Goal: Information Seeking & Learning: Get advice/opinions

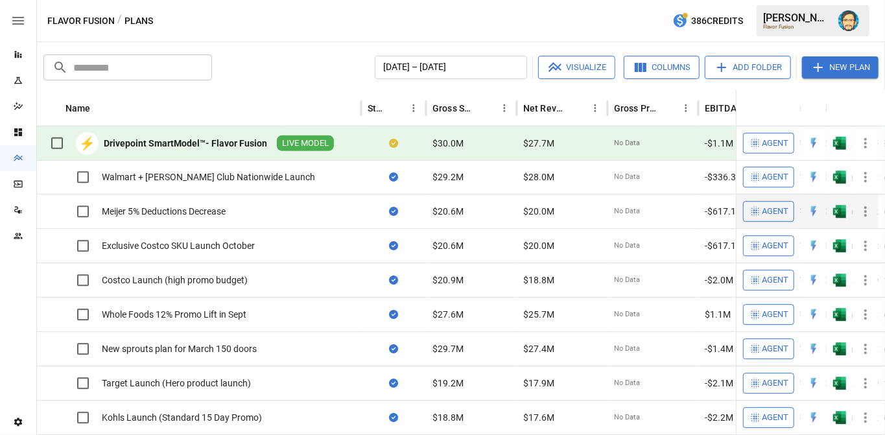
click at [768, 211] on span "Agent" at bounding box center [775, 211] width 27 height 15
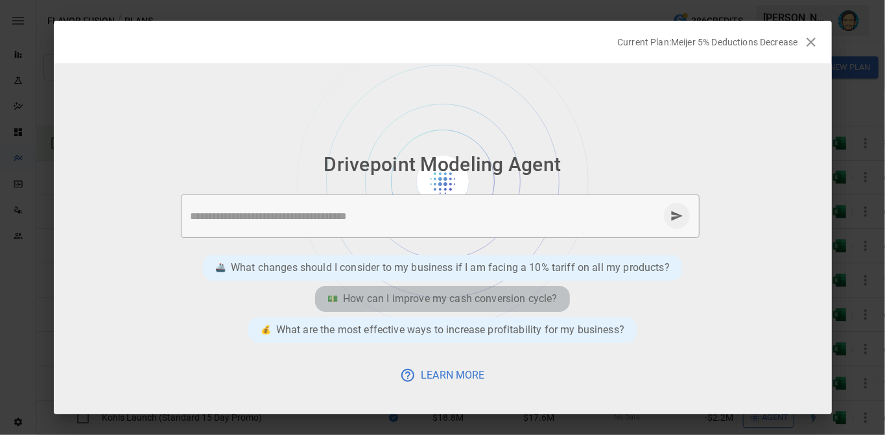
click at [436, 294] on p "How can I improve my cash conversion cycle?" at bounding box center [450, 299] width 214 height 16
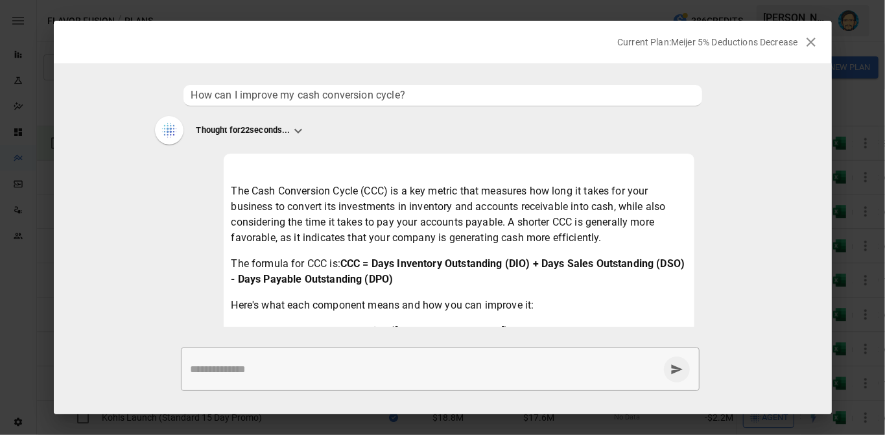
click at [301, 131] on icon at bounding box center [298, 130] width 8 height 5
click at [301, 131] on icon at bounding box center [298, 131] width 16 height 16
click at [815, 41] on icon "button" at bounding box center [811, 42] width 16 height 16
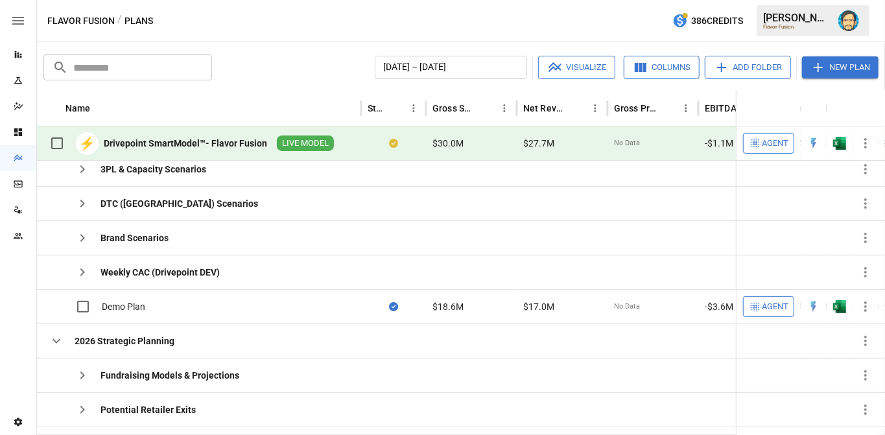
scroll to position [97, 0]
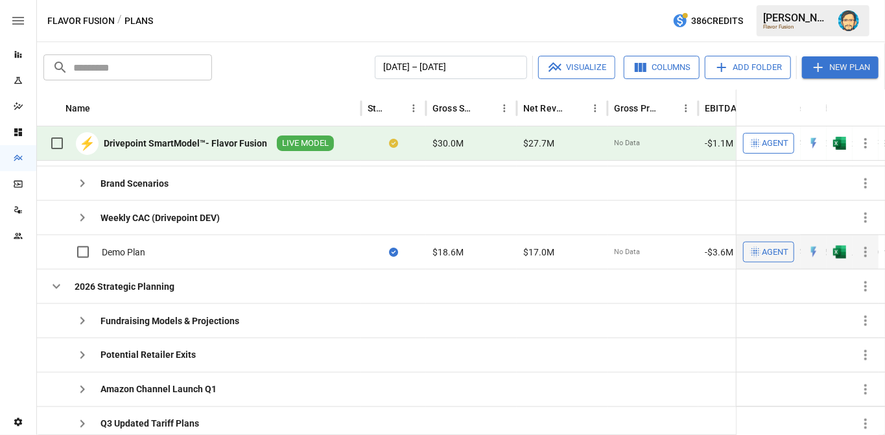
click at [774, 249] on span "Agent" at bounding box center [775, 251] width 27 height 15
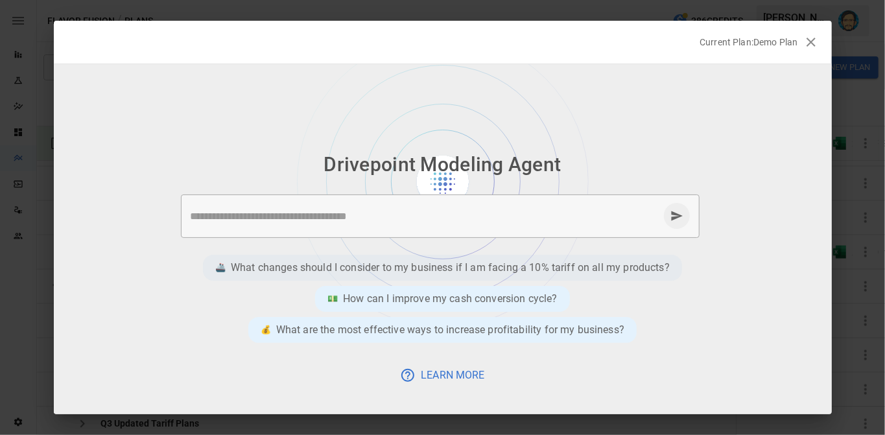
click at [384, 263] on p "What changes should I consider to my business if I am facing a 10% tariff on al…" at bounding box center [450, 268] width 439 height 16
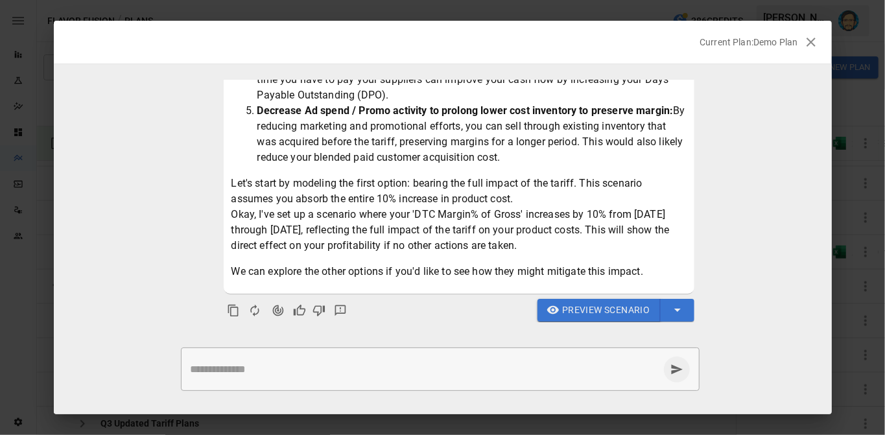
click at [625, 309] on span "Preview Scenario" at bounding box center [606, 310] width 88 height 16
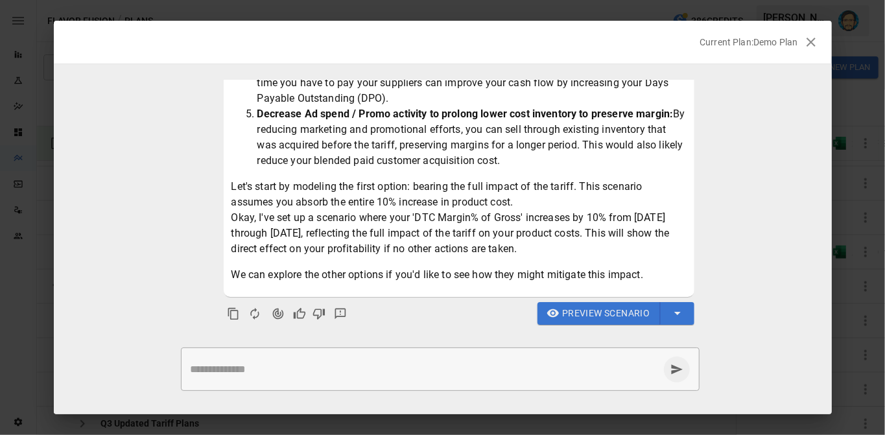
scroll to position [293, 0]
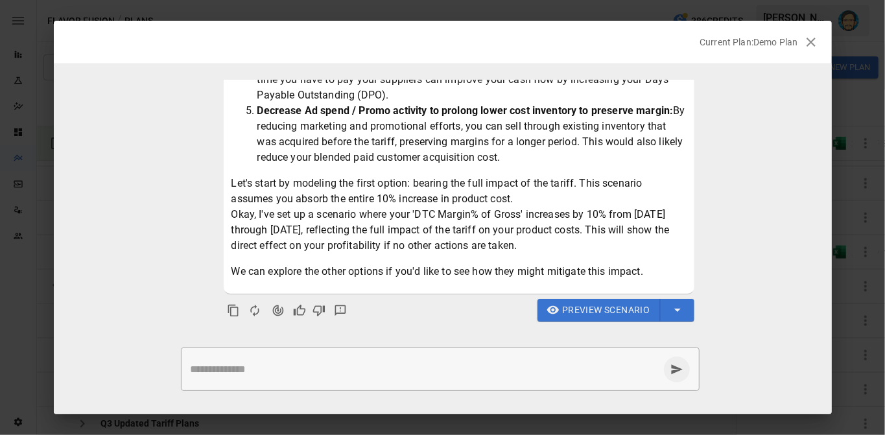
click at [808, 42] on icon "button" at bounding box center [811, 42] width 16 height 16
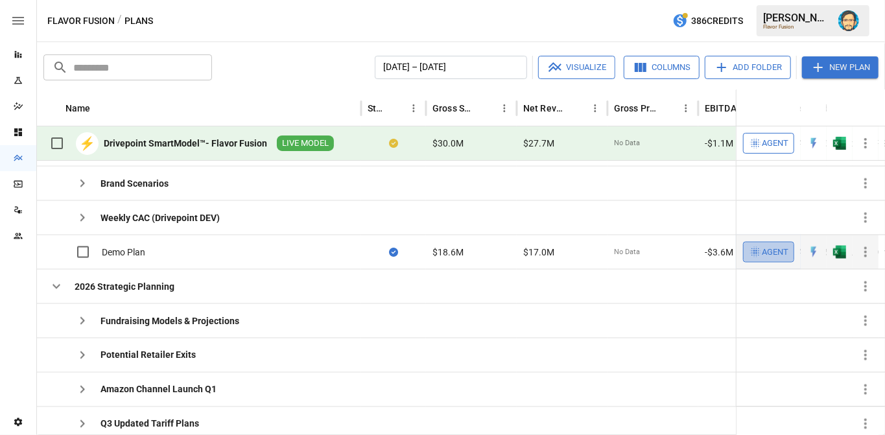
click at [749, 246] on icon "button" at bounding box center [755, 252] width 13 height 13
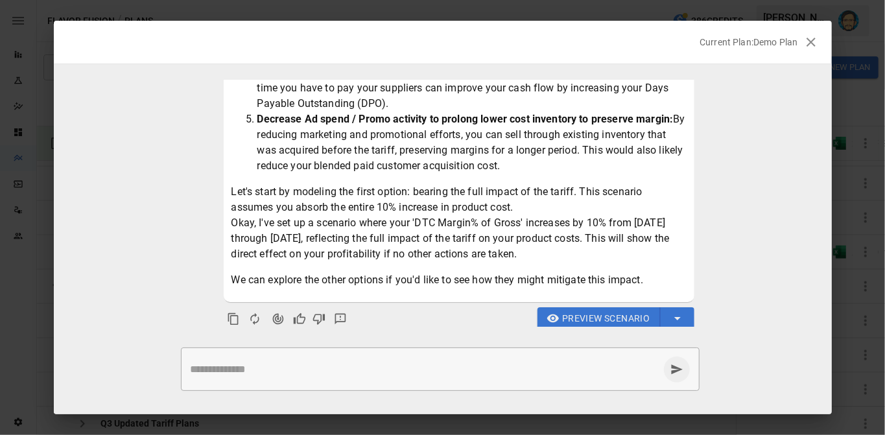
scroll to position [253, 0]
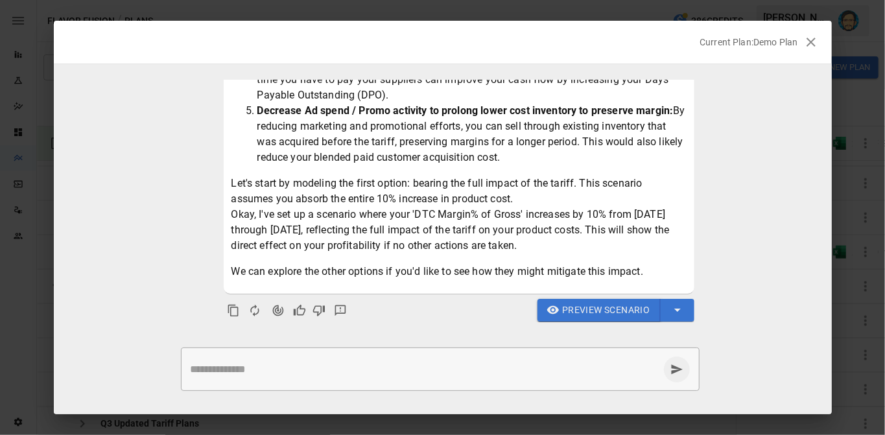
click at [572, 314] on span "Preview Scenario" at bounding box center [606, 310] width 88 height 16
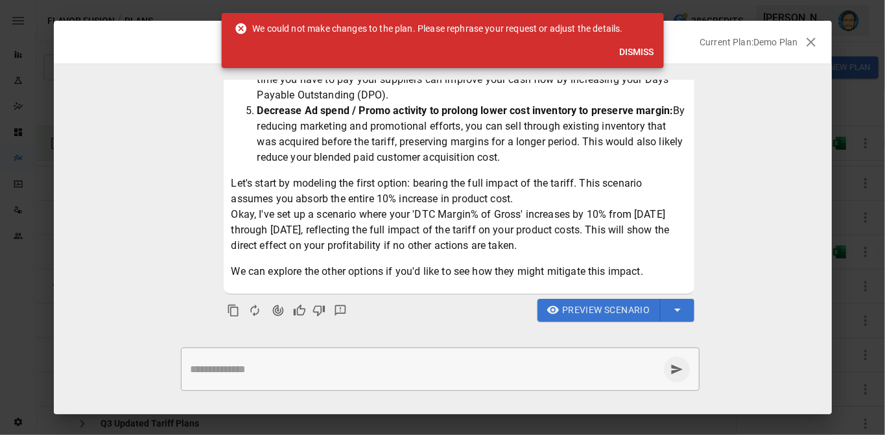
click at [649, 55] on button "Dismiss" at bounding box center [636, 52] width 45 height 24
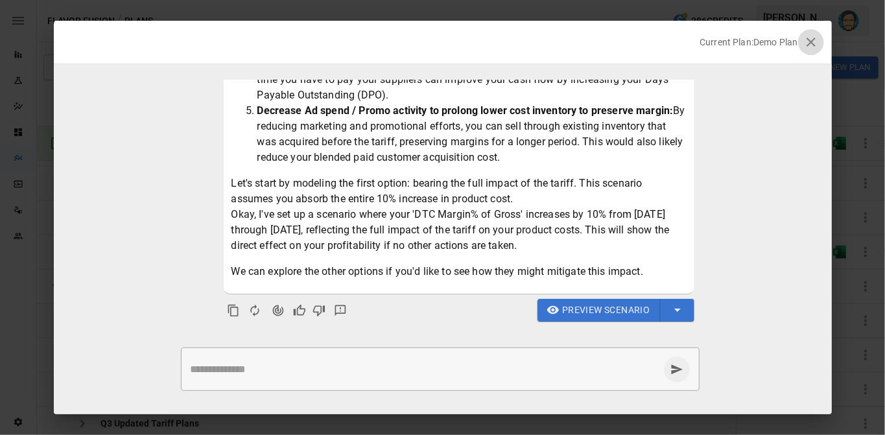
click at [810, 43] on icon "button" at bounding box center [810, 42] width 9 height 9
